Goal: Task Accomplishment & Management: Manage account settings

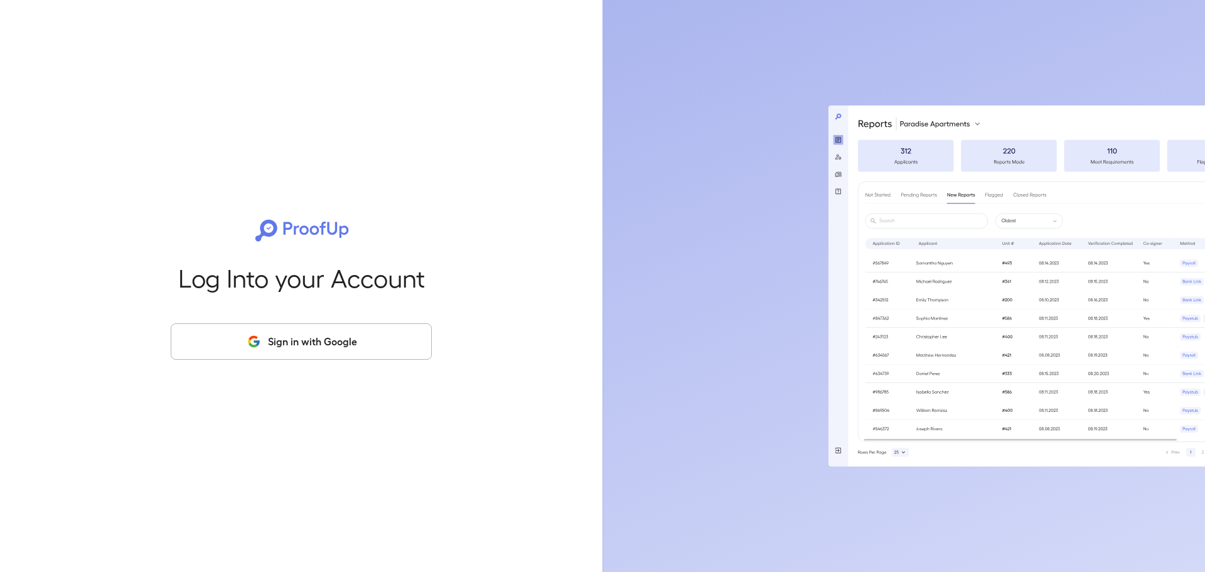
click at [328, 324] on button "Sign in with Google" at bounding box center [301, 341] width 261 height 36
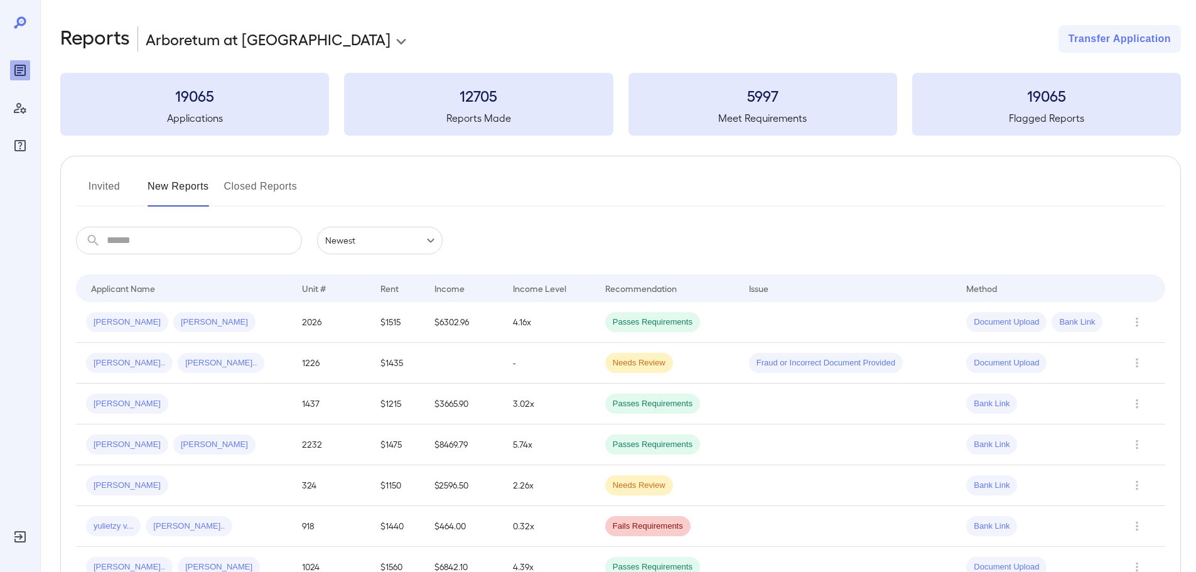
click at [94, 179] on button "Invited" at bounding box center [104, 191] width 57 height 30
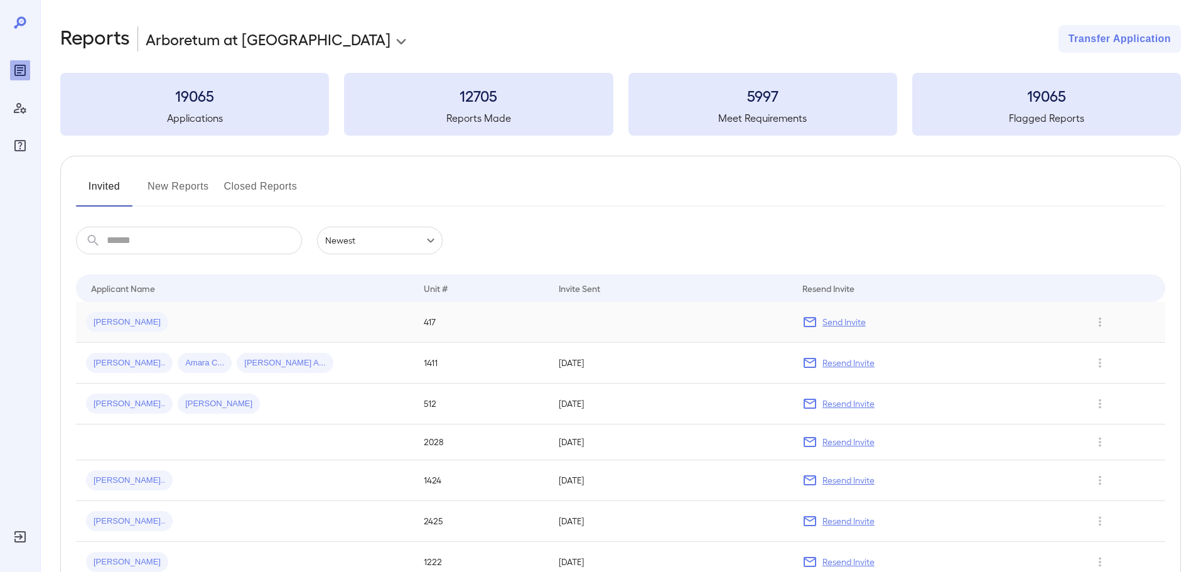
click at [850, 318] on p "Send Invite" at bounding box center [843, 322] width 43 height 13
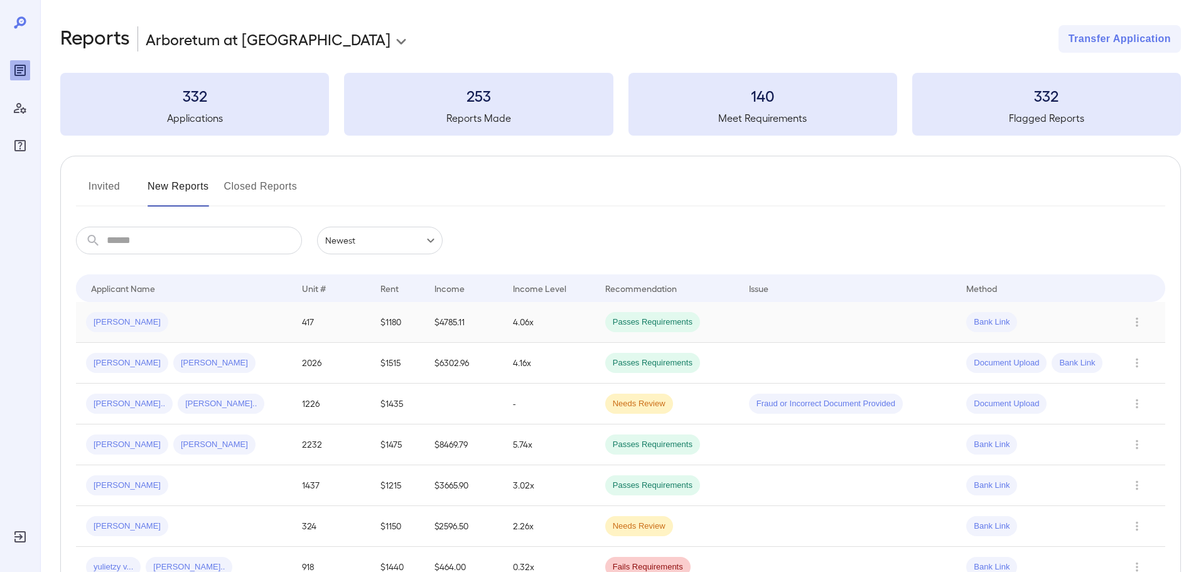
click at [154, 313] on div "Briana M..." at bounding box center [184, 322] width 196 height 20
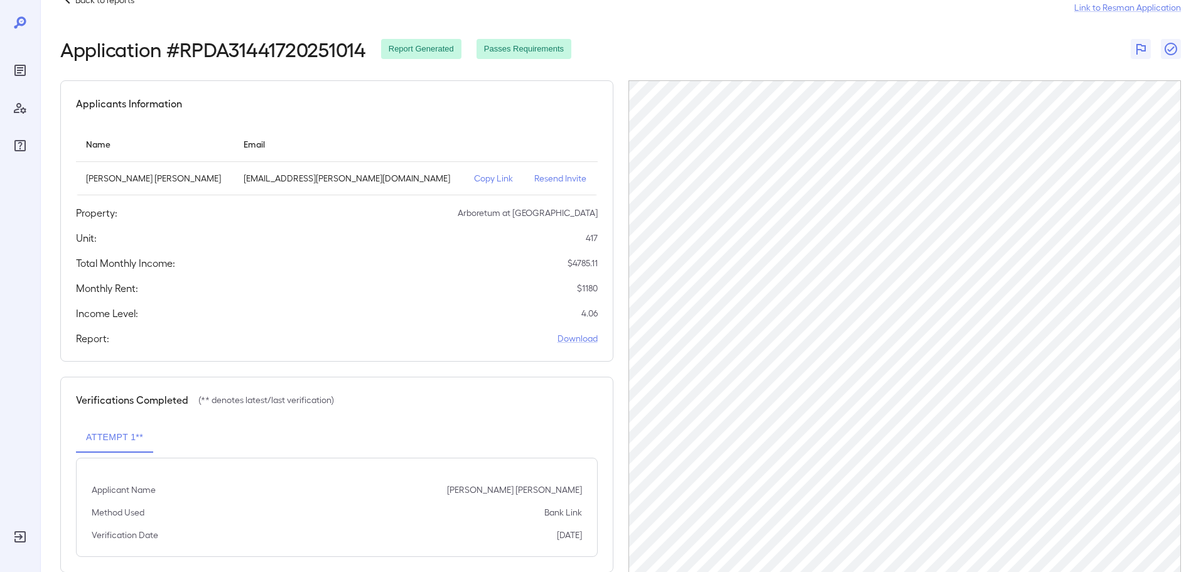
scroll to position [58, 0]
